Goal: Information Seeking & Learning: Find specific fact

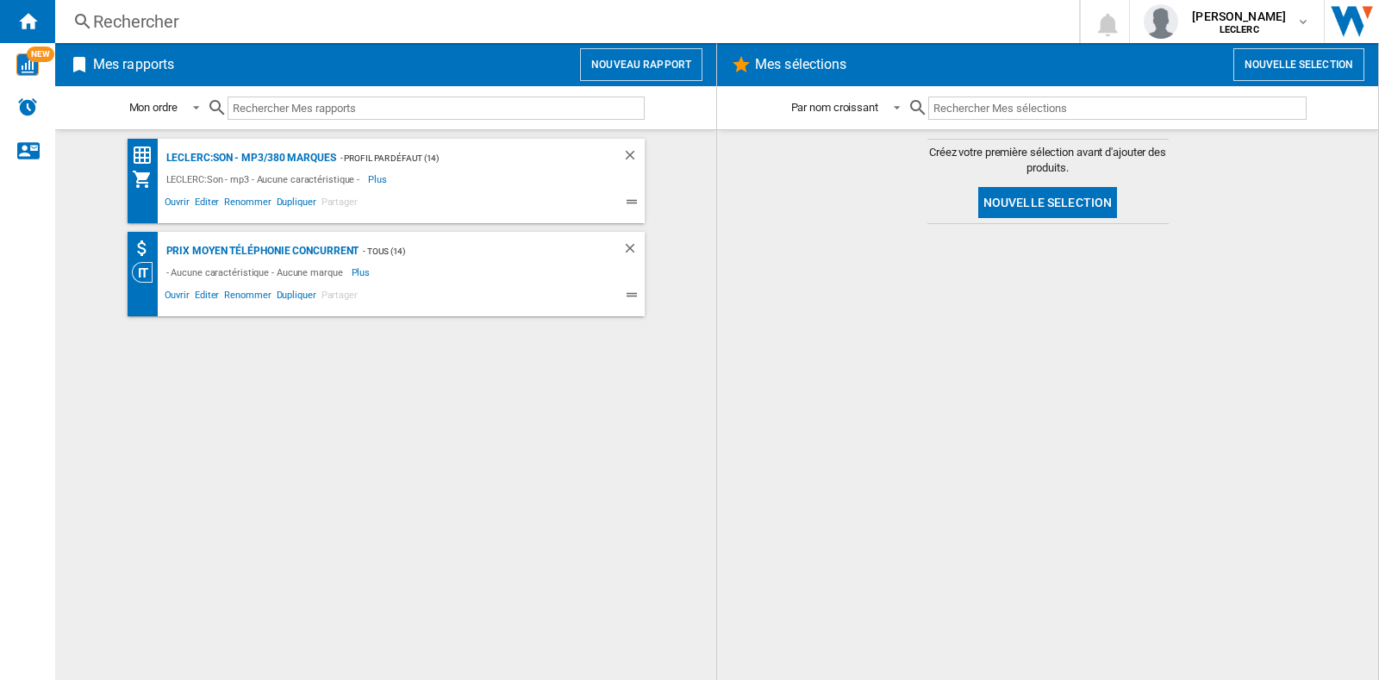
click at [294, 32] on div "Rechercher" at bounding box center [563, 21] width 941 height 24
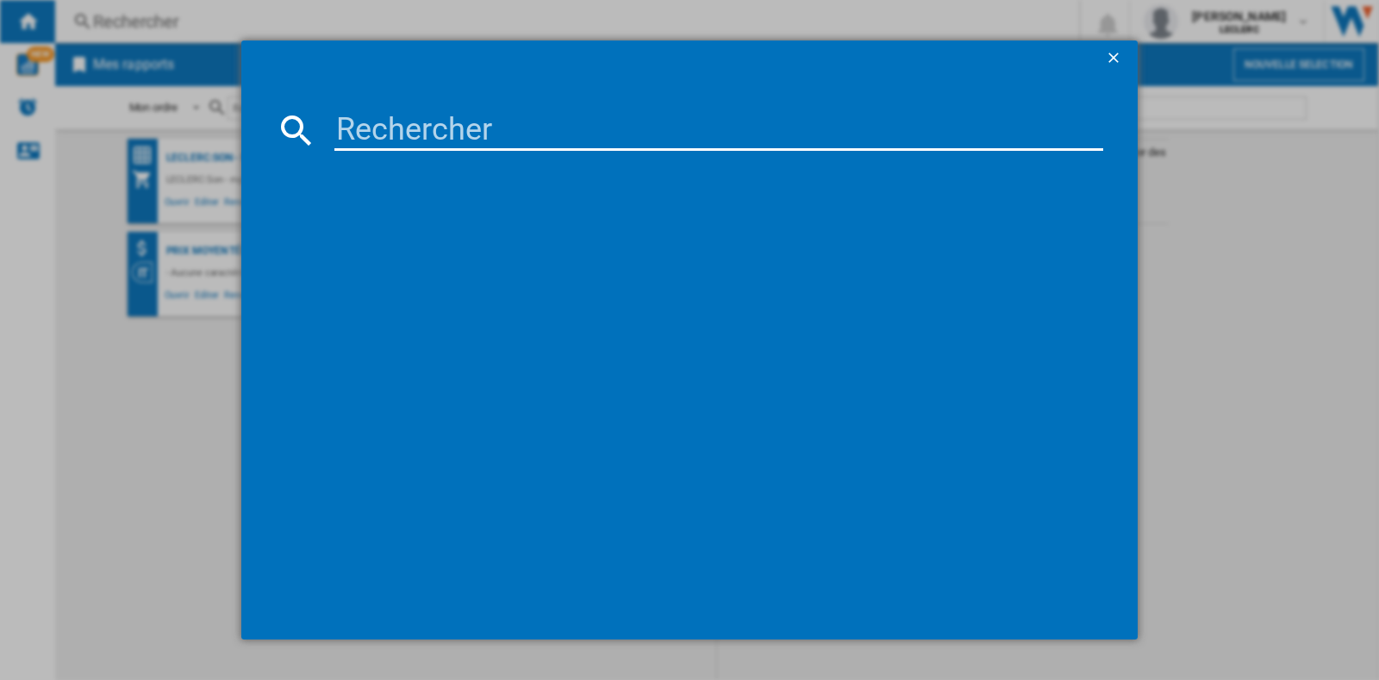
click at [389, 108] on md-dialog-content at bounding box center [689, 357] width 896 height 564
click at [396, 130] on input at bounding box center [718, 129] width 769 height 41
paste input "7340055366410"
type input "7340055366410"
